Goal: Find specific page/section: Find specific page/section

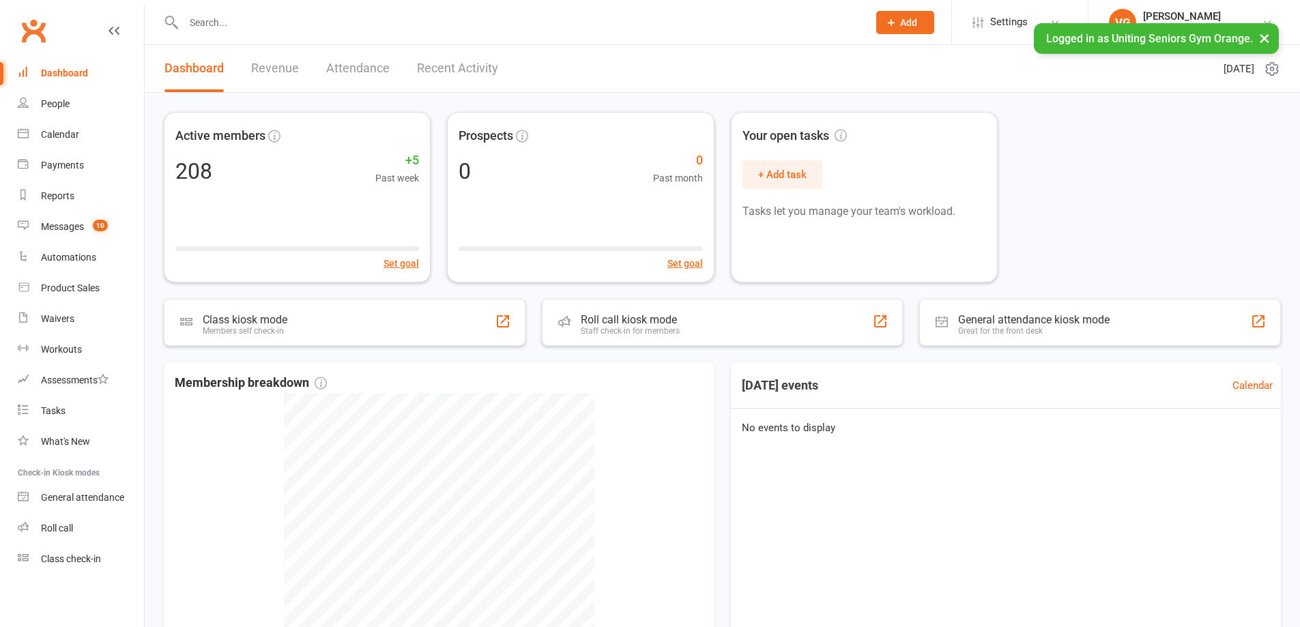
click at [237, 21] on input "text" at bounding box center [519, 22] width 679 height 19
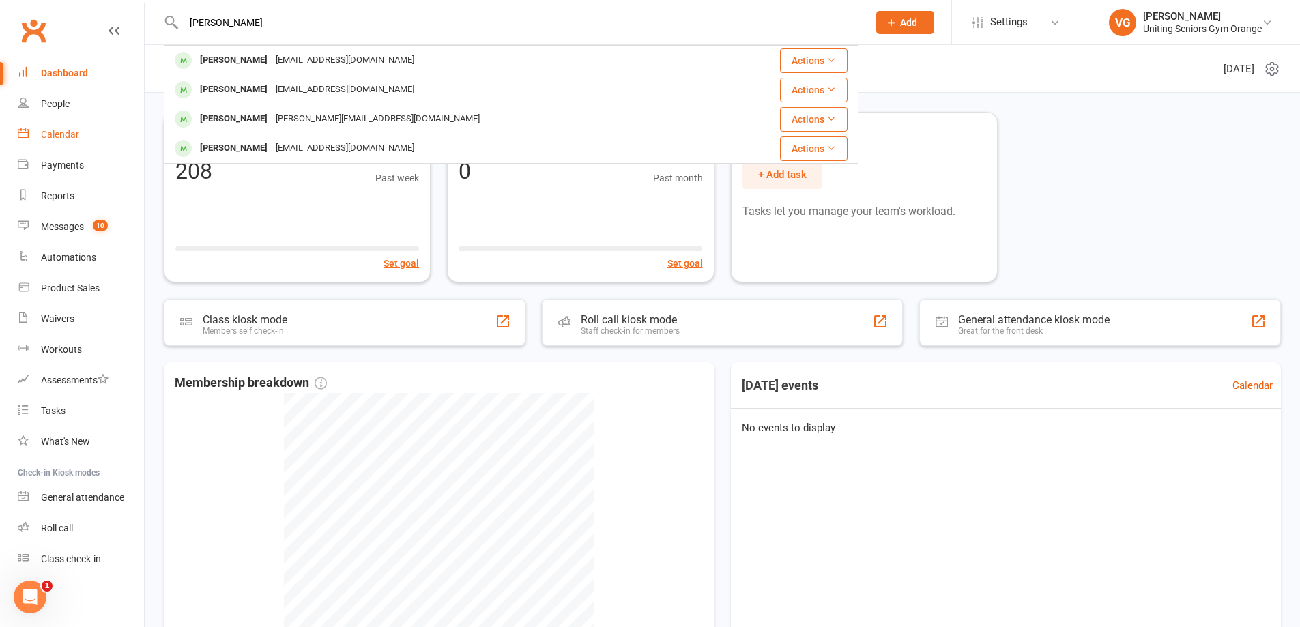
type input "[PERSON_NAME]"
click at [70, 130] on div "Calendar" at bounding box center [60, 134] width 38 height 11
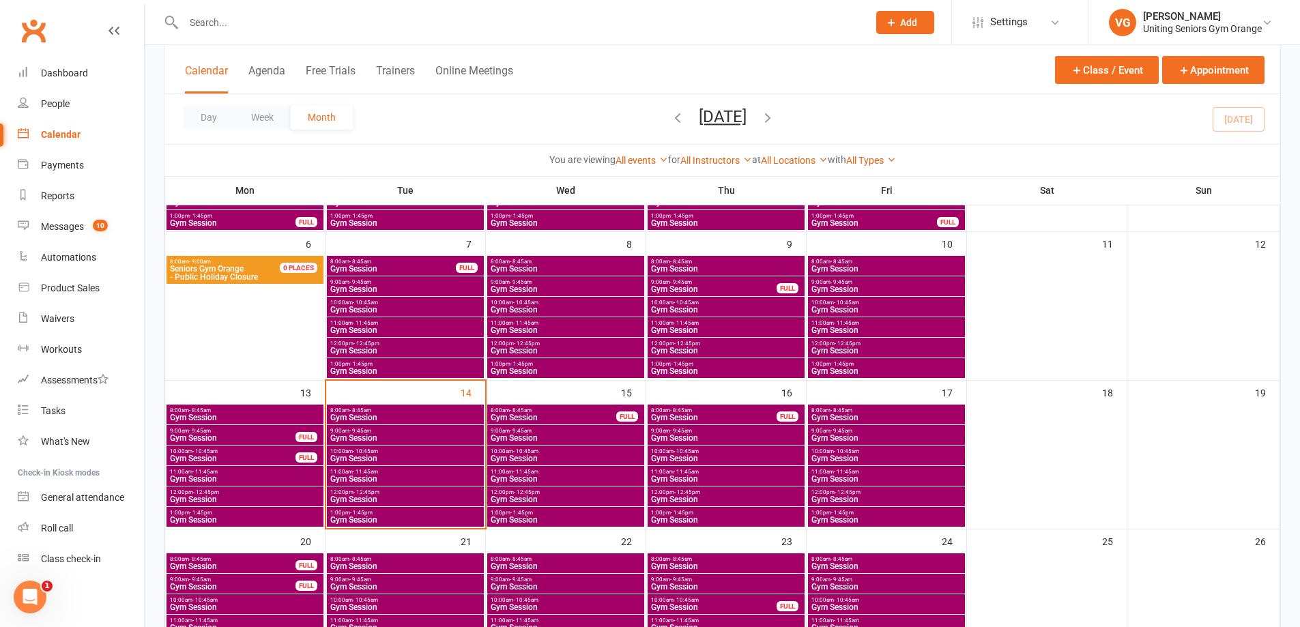
scroll to position [205, 0]
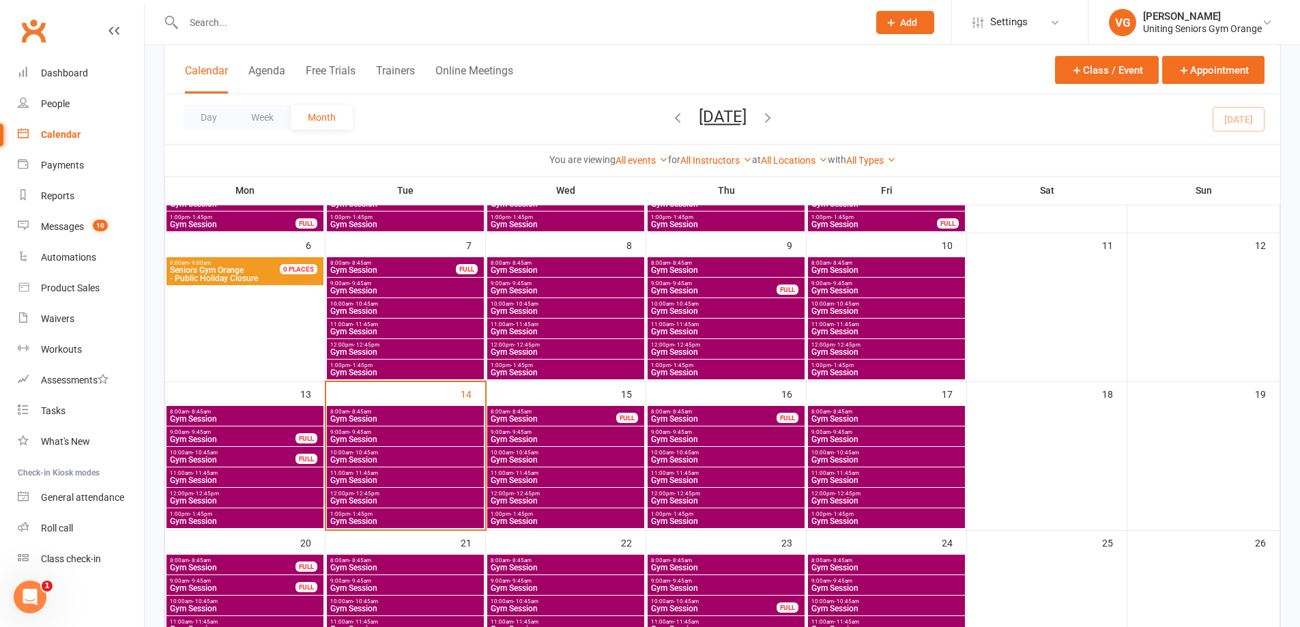
click at [534, 457] on span "Gym Session" at bounding box center [566, 460] width 152 height 8
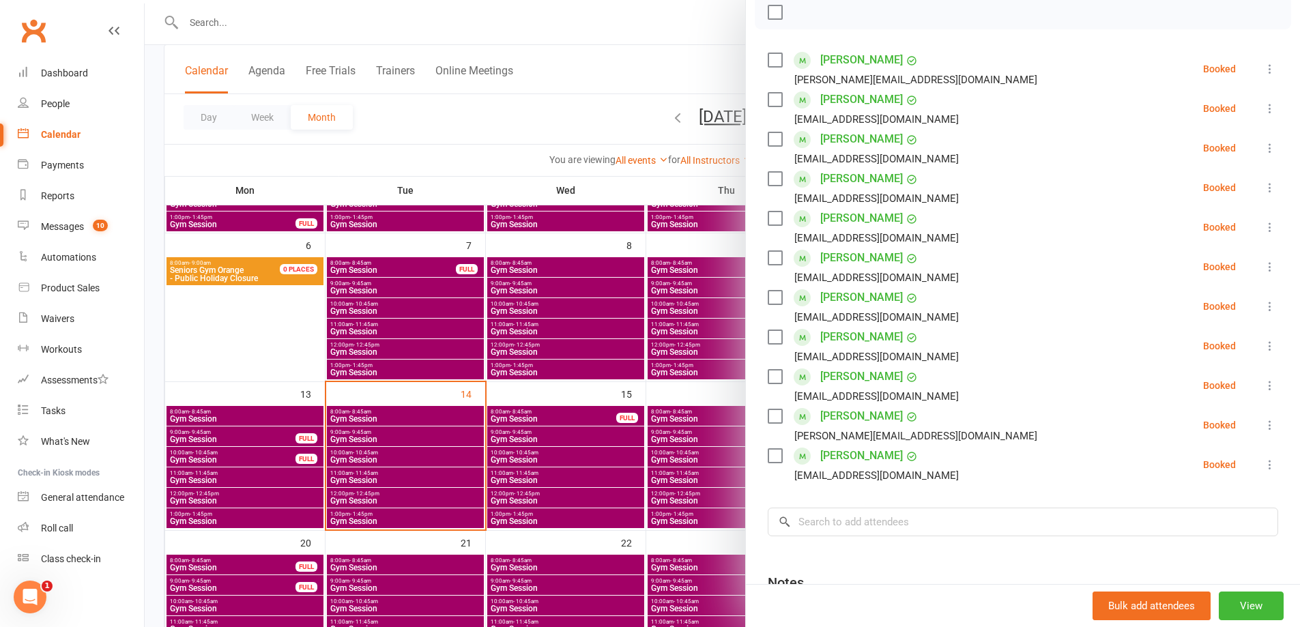
scroll to position [137, 0]
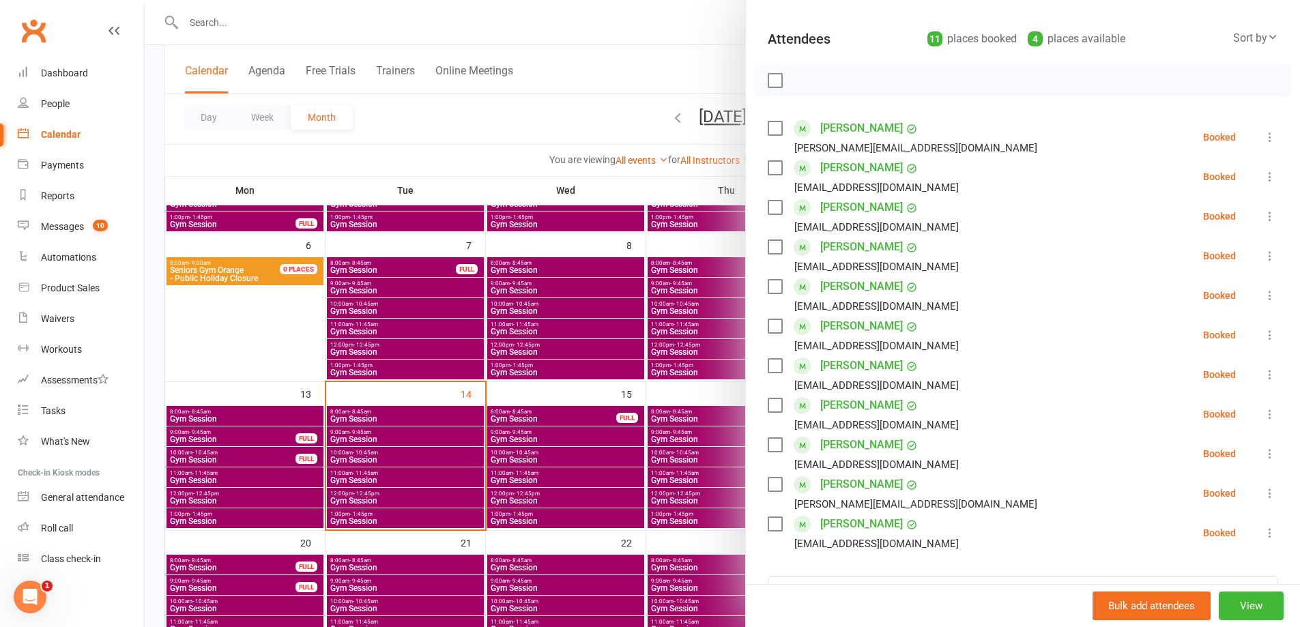
click at [520, 326] on div at bounding box center [723, 313] width 1156 height 627
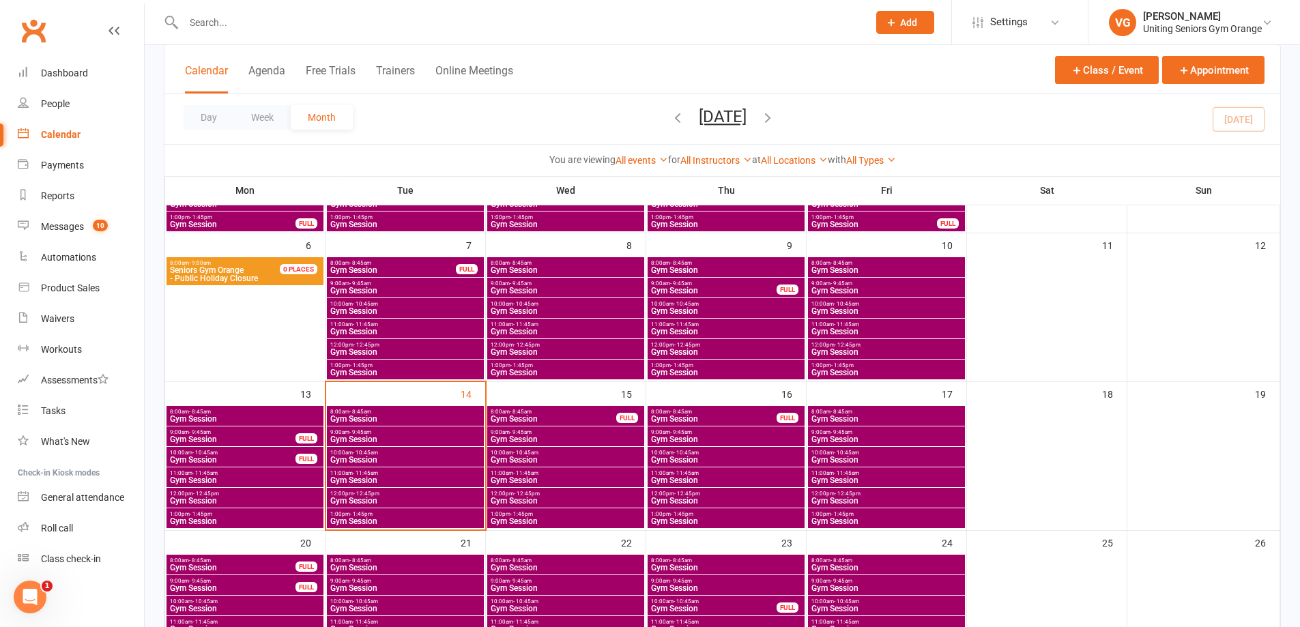
click at [563, 415] on span "Gym Session" at bounding box center [553, 419] width 127 height 8
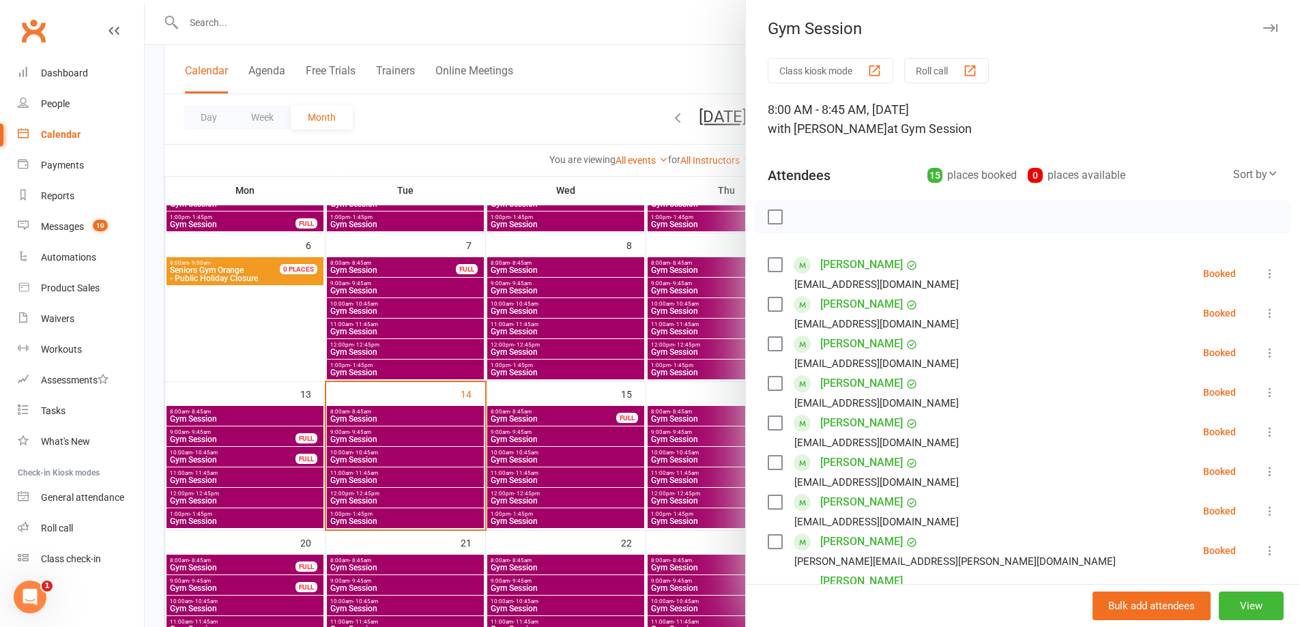
click at [545, 431] on div at bounding box center [723, 313] width 1156 height 627
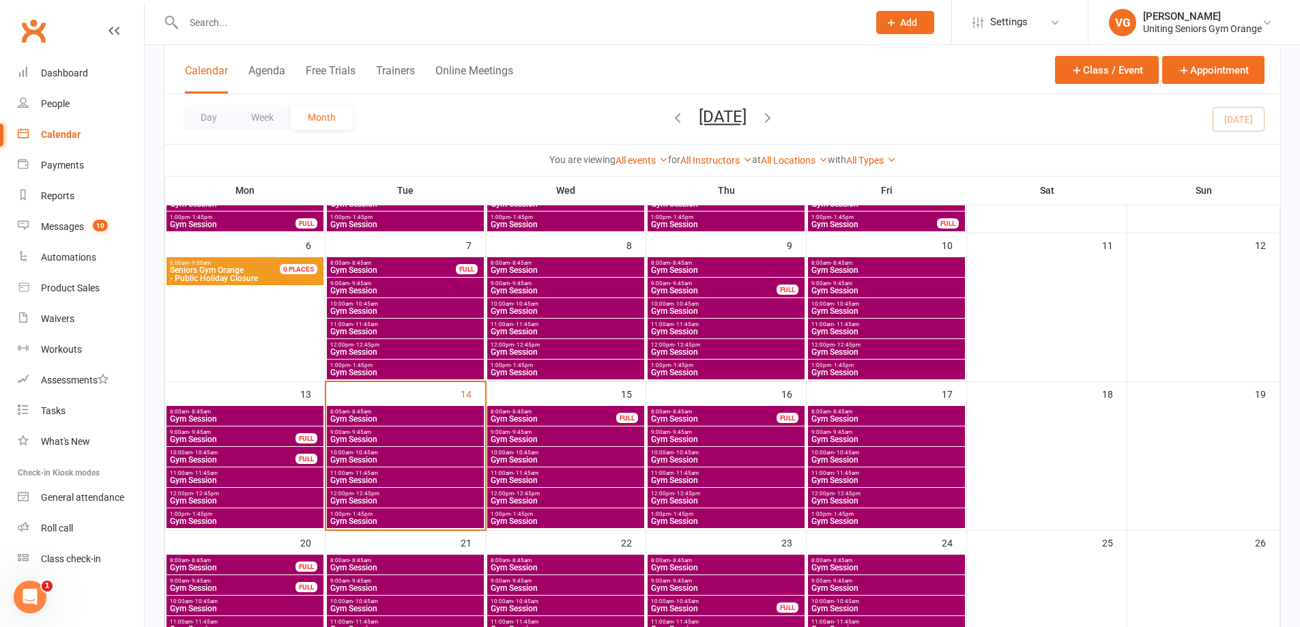
click at [546, 437] on span "Gym Session" at bounding box center [566, 440] width 152 height 8
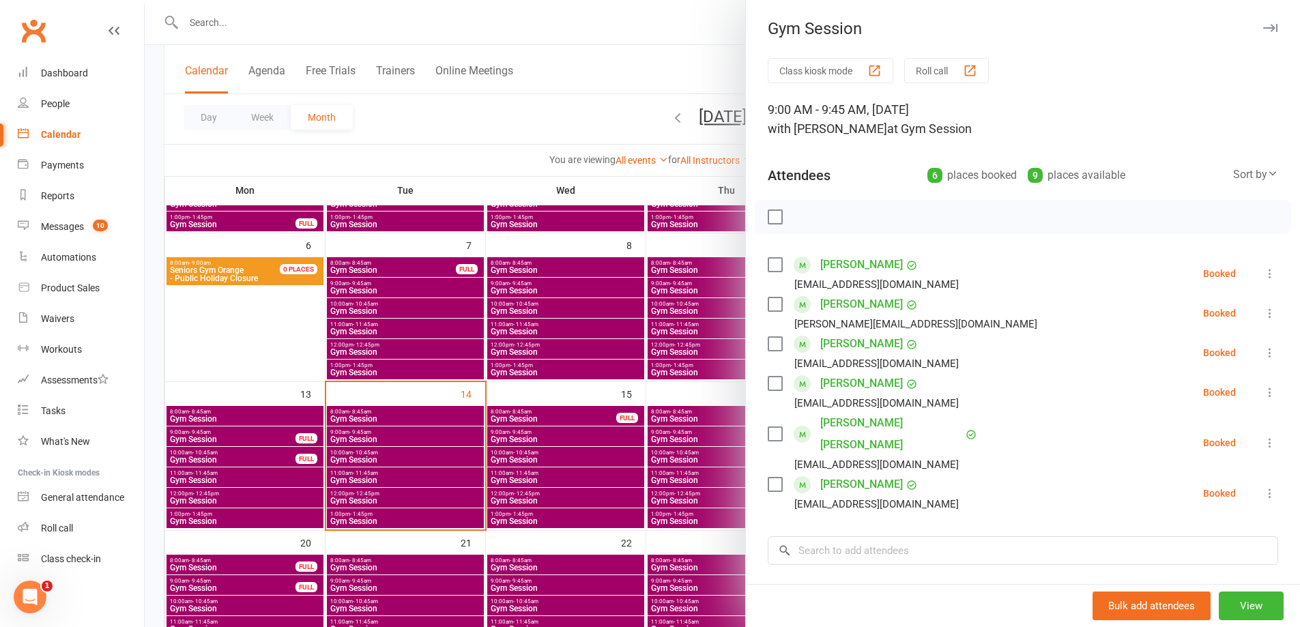
click at [546, 443] on div at bounding box center [723, 313] width 1156 height 627
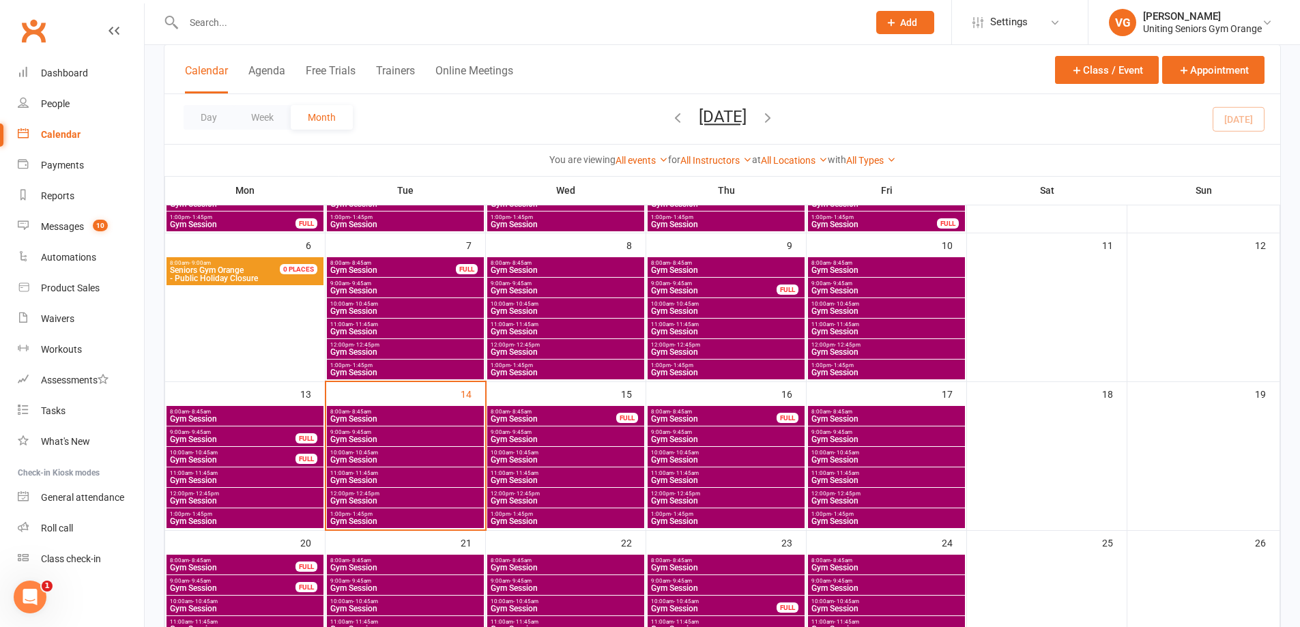
click at [545, 457] on span "Gym Session" at bounding box center [566, 460] width 152 height 8
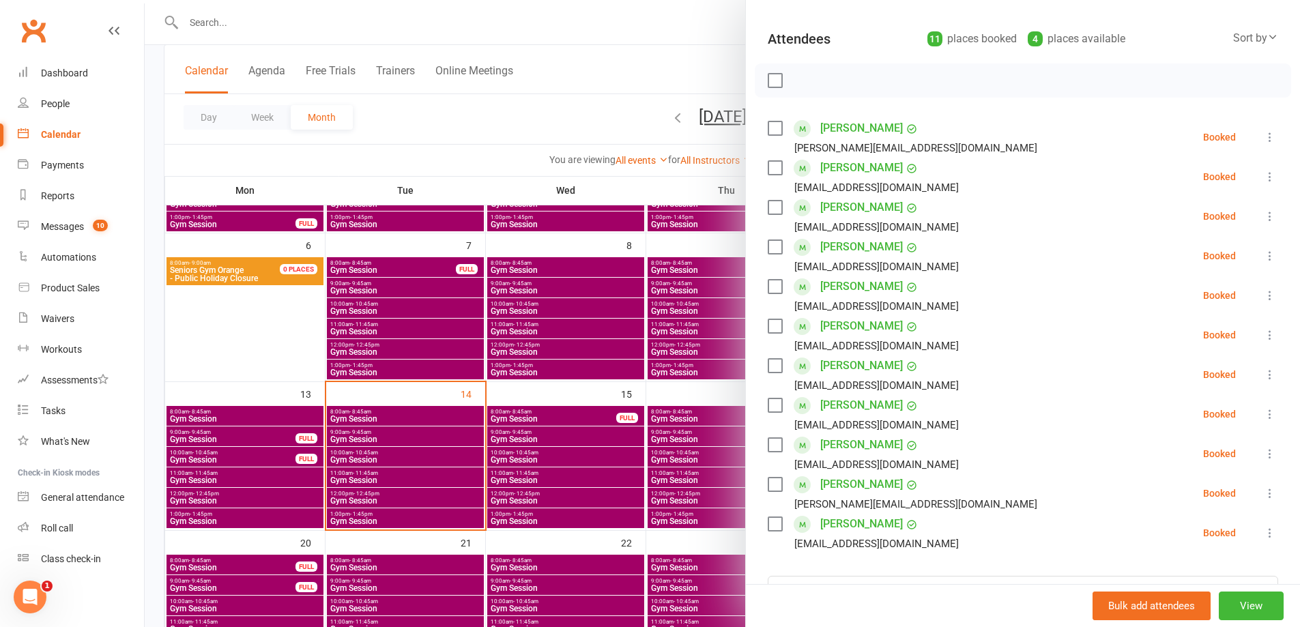
click at [545, 464] on div at bounding box center [723, 313] width 1156 height 627
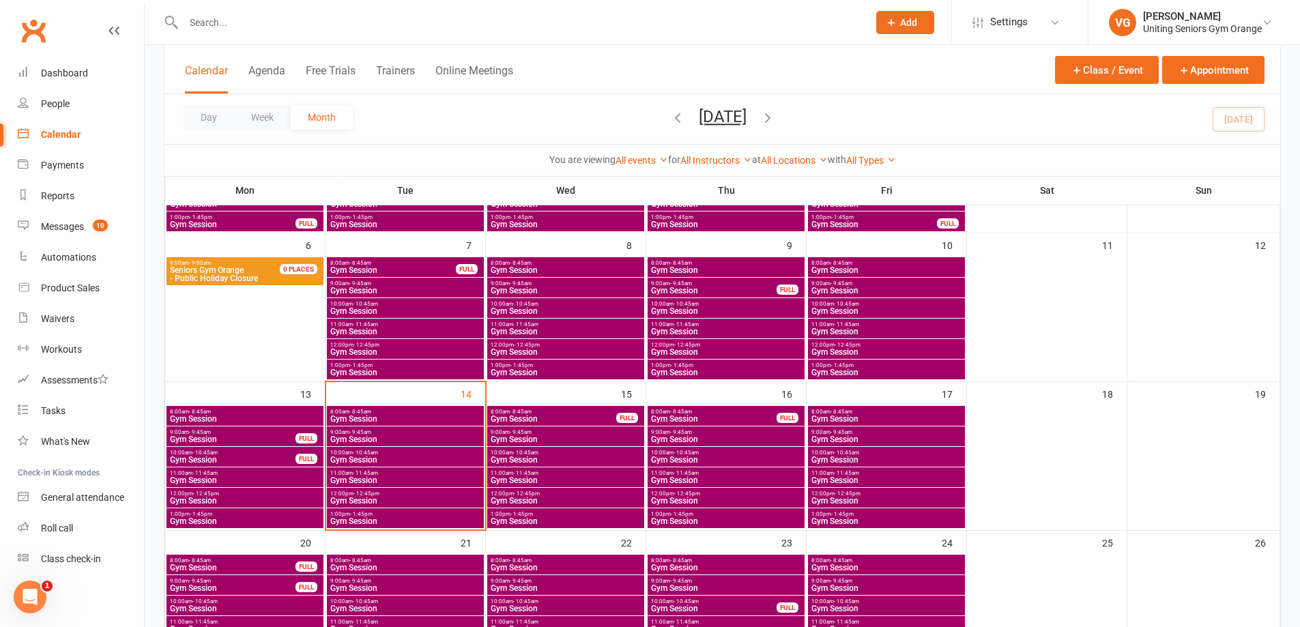
click at [562, 459] on span "Gym Session" at bounding box center [566, 460] width 152 height 8
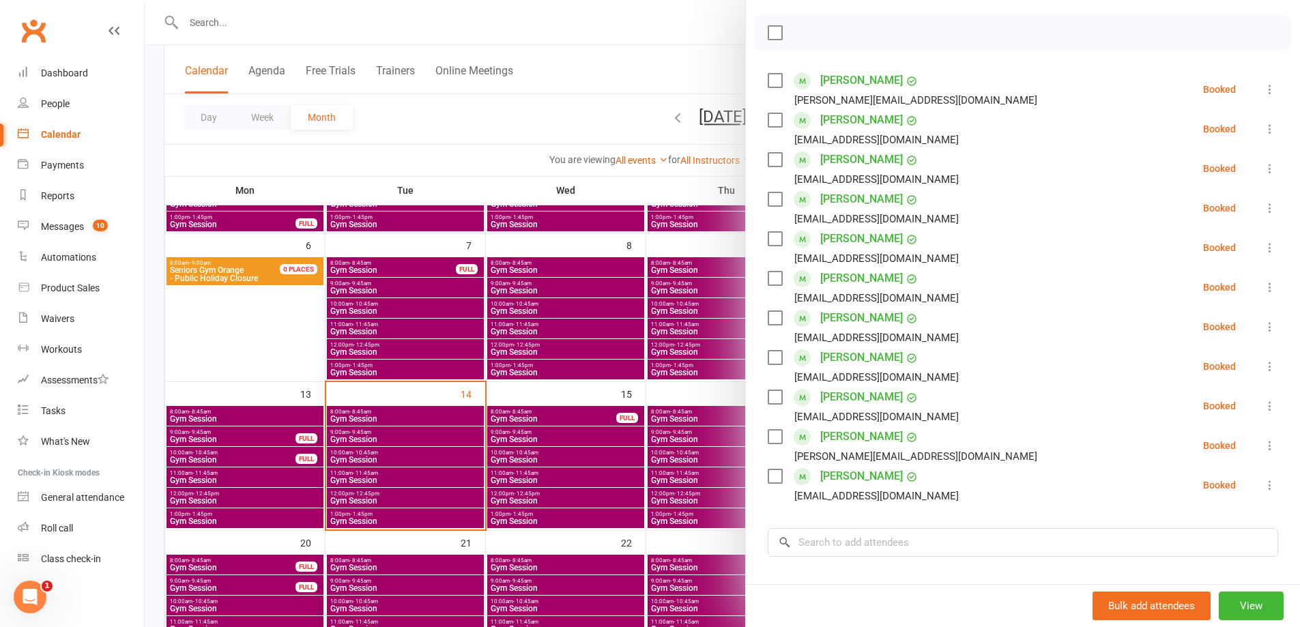
scroll to position [205, 0]
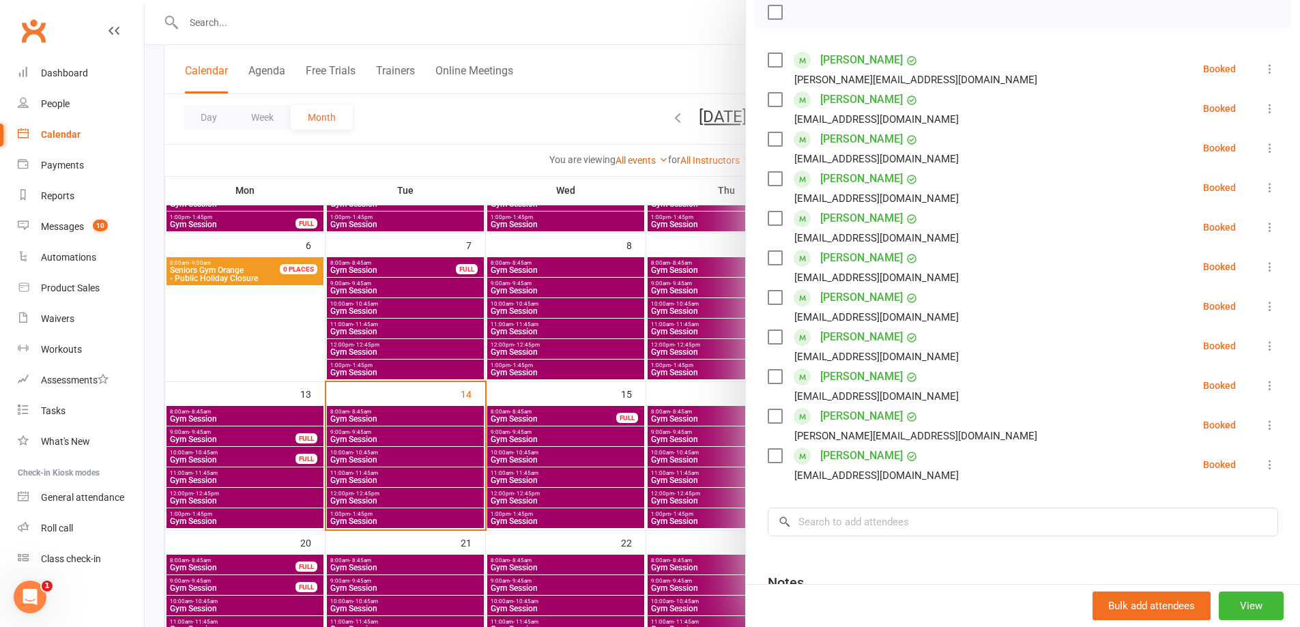
click at [397, 393] on div at bounding box center [723, 313] width 1156 height 627
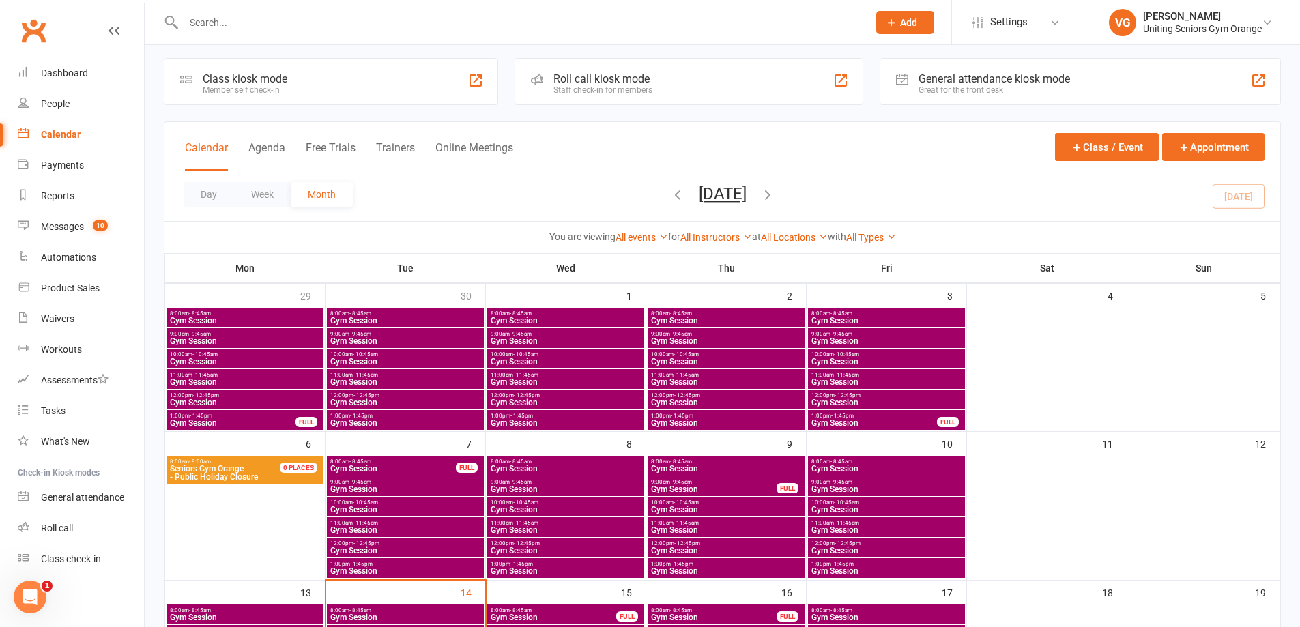
scroll to position [0, 0]
